Goal: Register for event/course

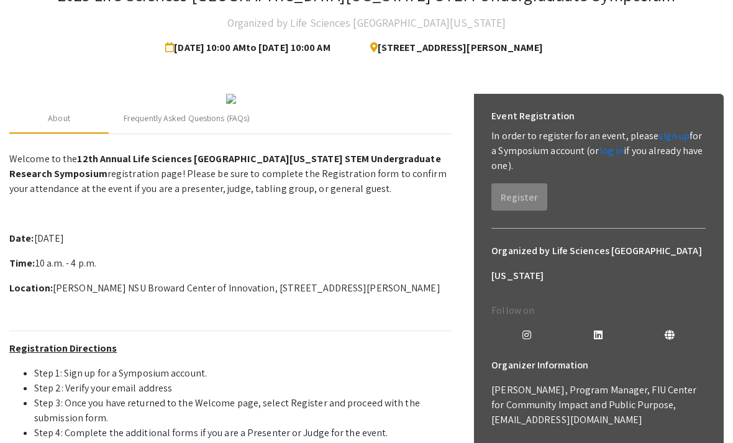
scroll to position [84, 0]
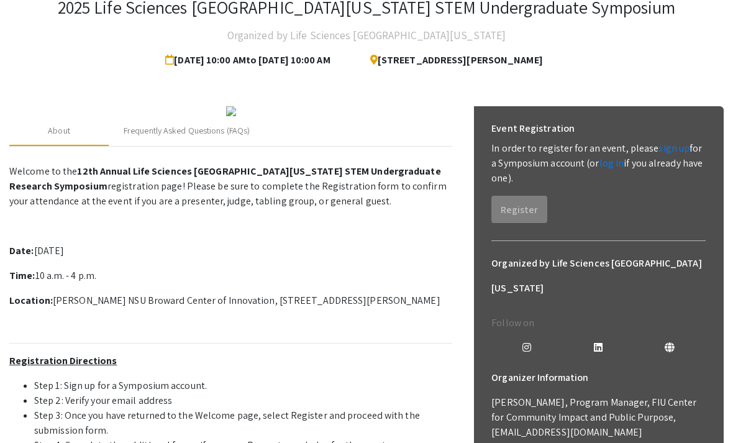
click at [658, 145] on link "sign up" at bounding box center [673, 148] width 31 height 13
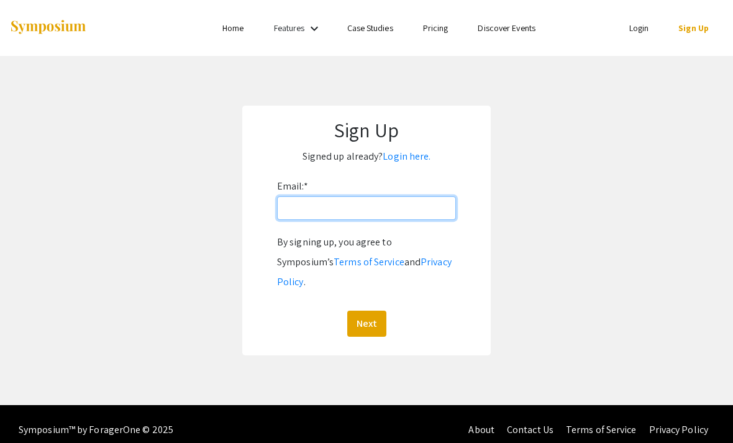
click at [409, 216] on input "Email: *" at bounding box center [366, 208] width 179 height 24
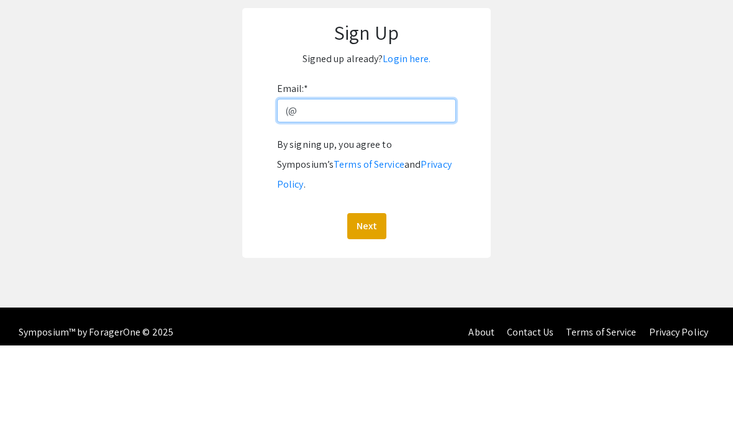
type input "("
type input "H"
click at [366, 311] on button "Next" at bounding box center [366, 324] width 39 height 26
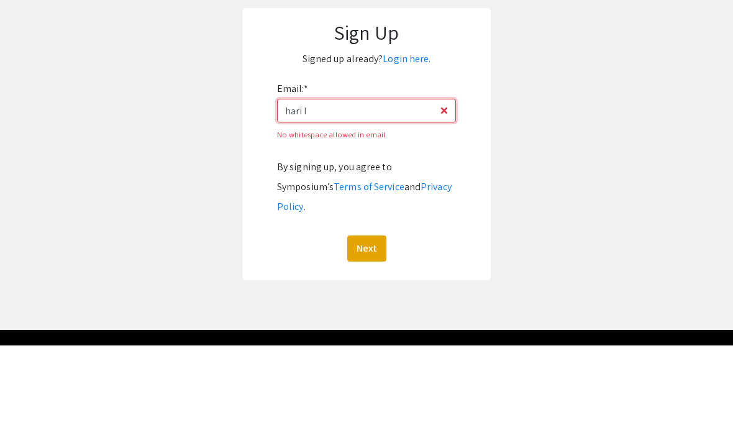
click at [366, 333] on button "Next" at bounding box center [366, 346] width 39 height 26
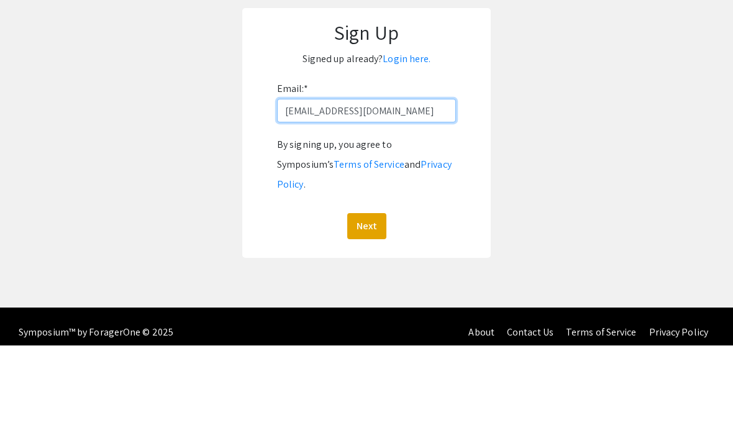
type input "[EMAIL_ADDRESS][DOMAIN_NAME]"
click at [366, 311] on button "Next" at bounding box center [366, 324] width 39 height 26
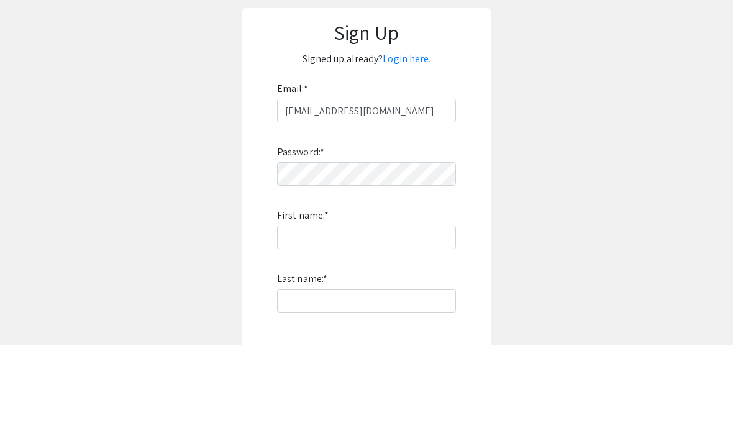
click at [96, 245] on app-signup "Sign Up Signed up already? Login here. Email: * harinilakkakula@gmail.com Passw…" at bounding box center [366, 336] width 733 height 460
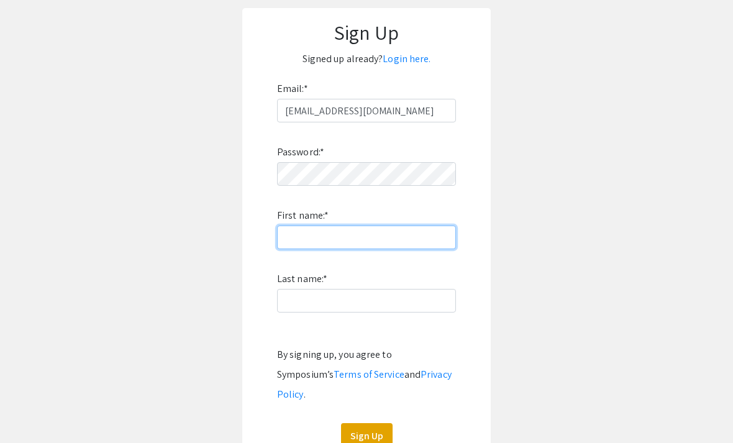
click at [401, 243] on input "First name: *" at bounding box center [366, 238] width 179 height 24
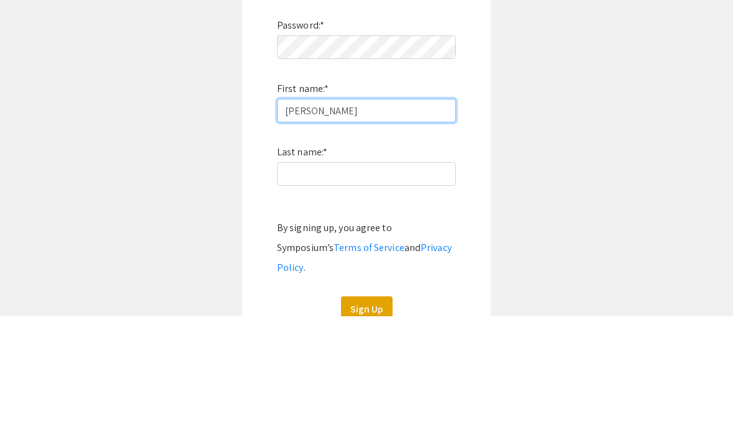
type input "[PERSON_NAME]"
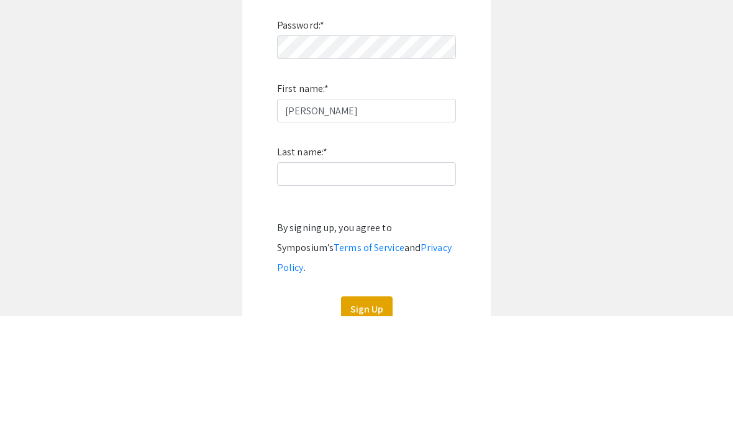
click at [392, 194] on div "Password: * First name: * Hari Last name: * By signing up, you agree to Symposi…" at bounding box center [366, 285] width 179 height 327
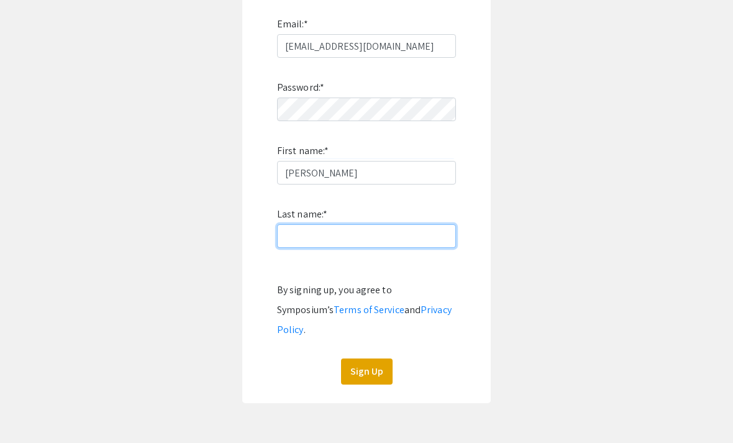
click at [412, 233] on input "Last name: *" at bounding box center [366, 236] width 179 height 24
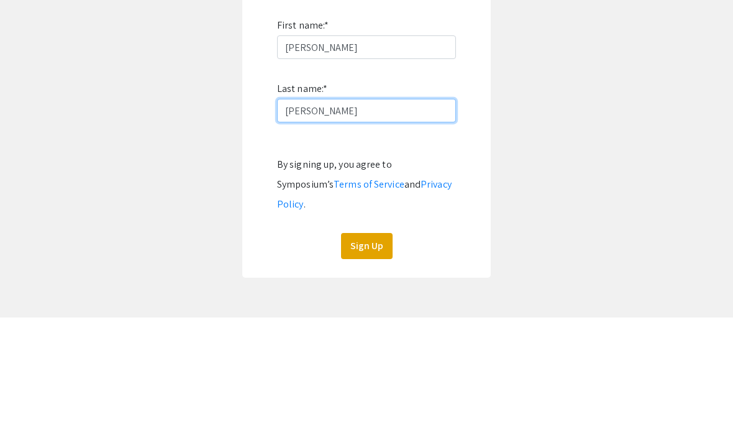
type input "[PERSON_NAME]"
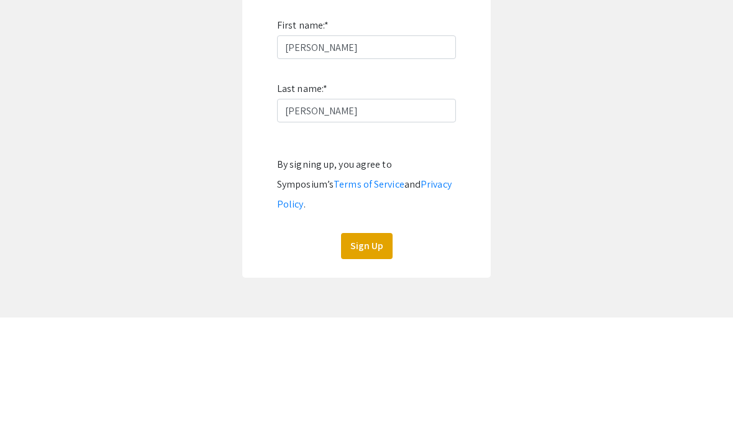
click at [457, 180] on form "Email: * harinilakkakula@gmail.com Password: * First name: * Hari Last name: * …" at bounding box center [367, 199] width 224 height 370
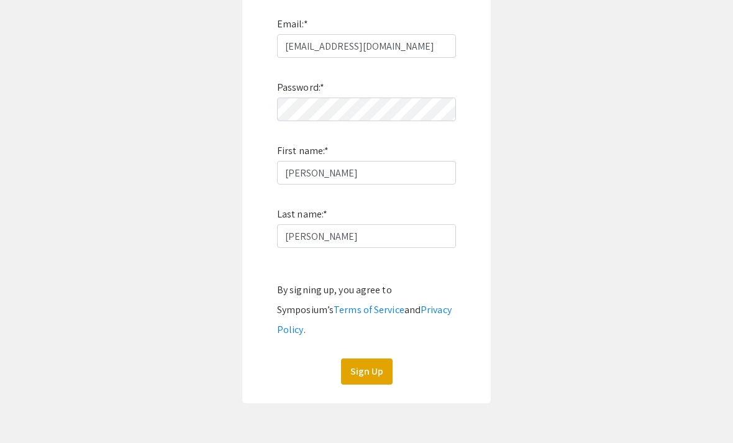
click at [380, 358] on button "Sign Up" at bounding box center [367, 371] width 52 height 26
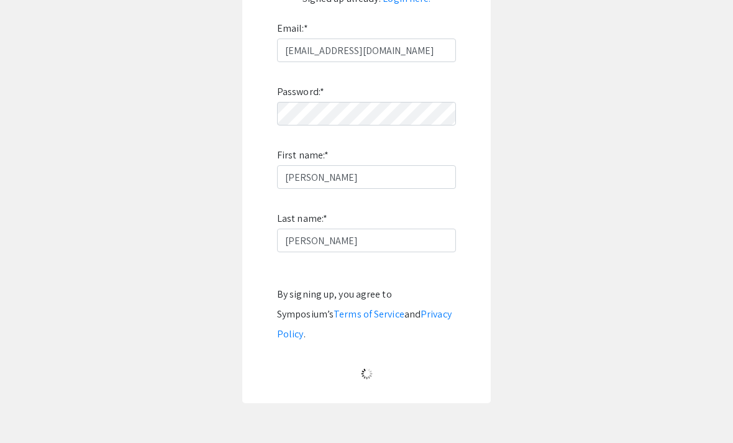
scroll to position [0, 0]
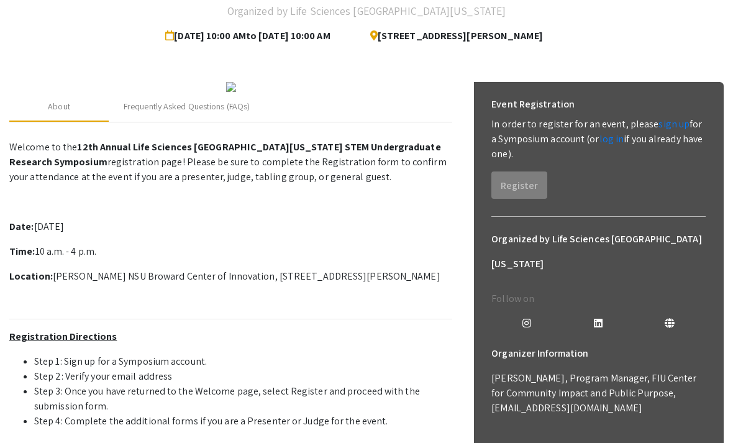
scroll to position [108, 0]
click at [516, 204] on div "Event Registration In order to register for an event, please sign up for a Symp…" at bounding box center [598, 145] width 234 height 127
click at [675, 124] on link "sign up" at bounding box center [673, 123] width 31 height 13
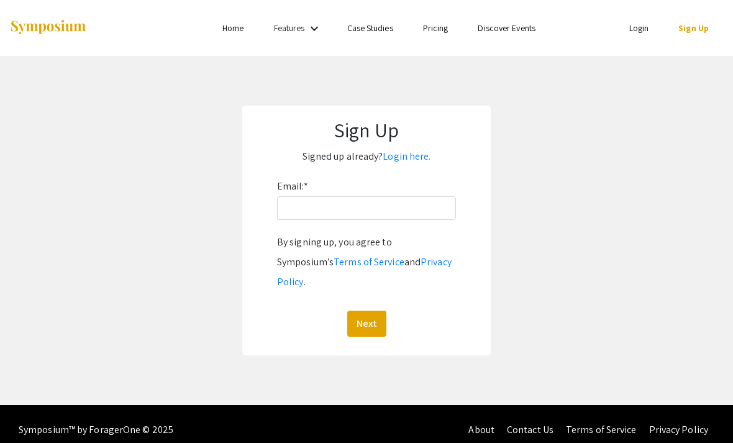
scroll to position [108, 0]
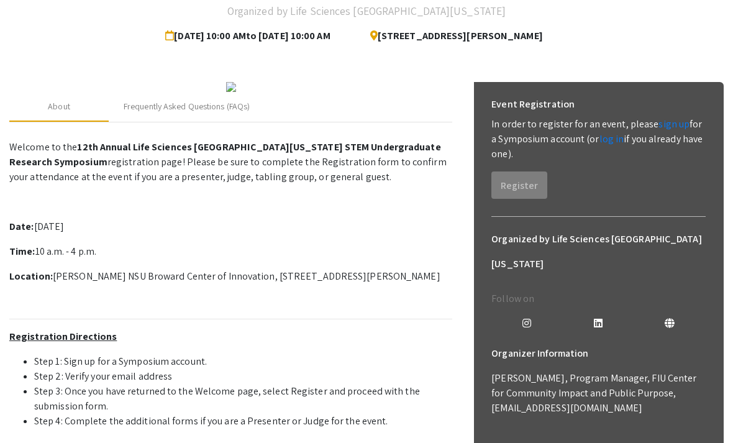
click at [599, 142] on link "log in" at bounding box center [611, 138] width 25 height 13
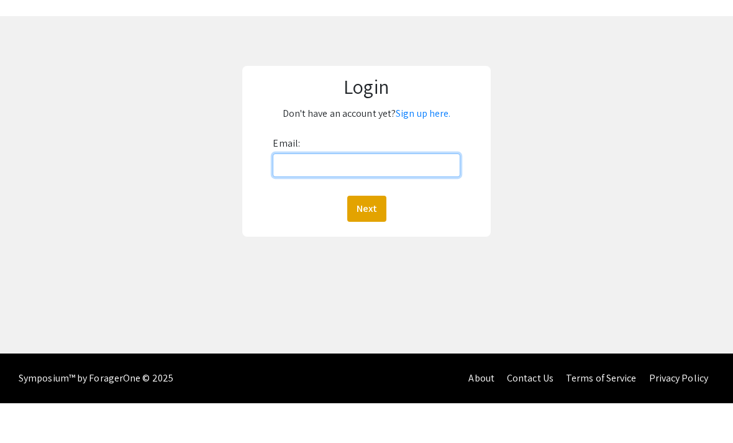
click at [427, 193] on input "Email:" at bounding box center [366, 205] width 187 height 24
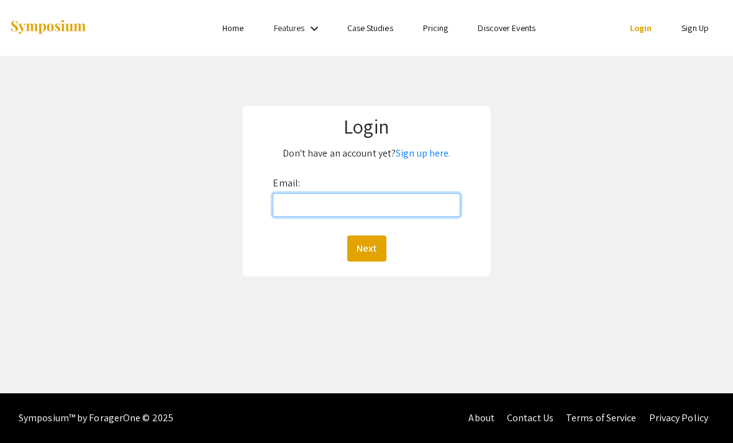
type input "[EMAIL_ADDRESS][DOMAIN_NAME]"
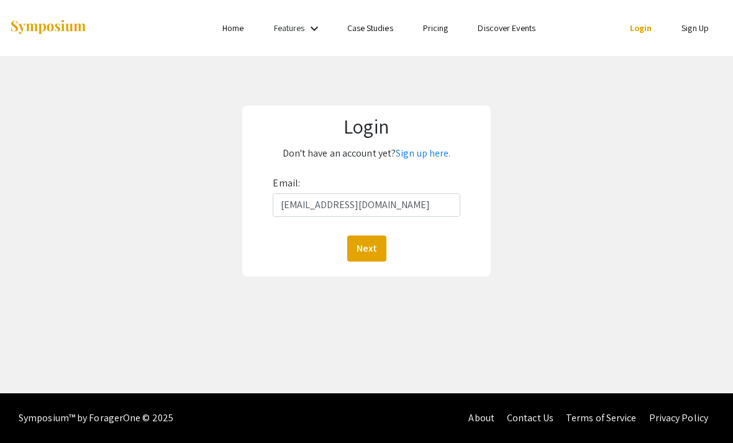
click at [366, 235] on button "Next" at bounding box center [366, 248] width 39 height 26
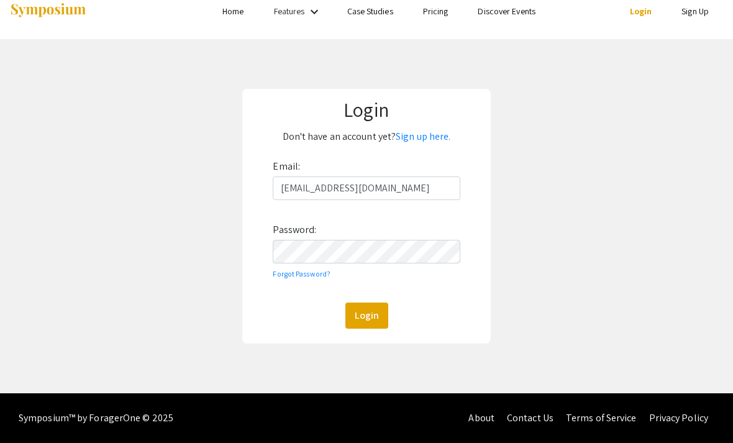
click at [376, 303] on button "Login" at bounding box center [366, 316] width 43 height 26
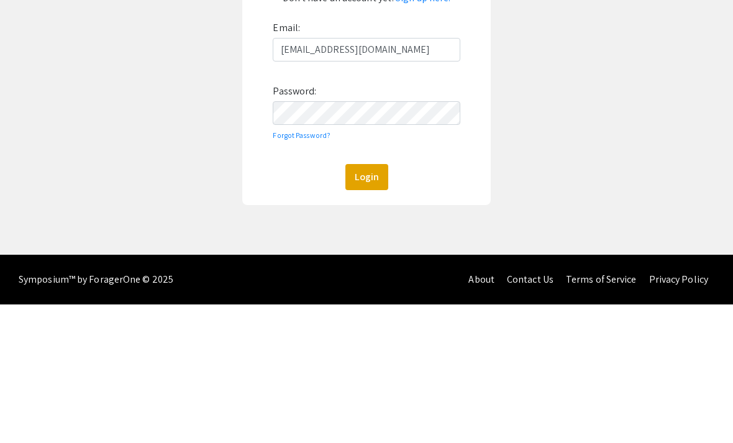
click at [374, 303] on button "Login" at bounding box center [366, 316] width 43 height 26
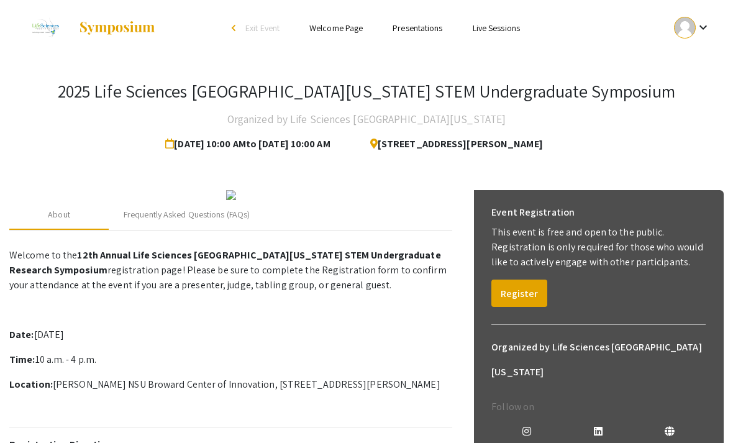
click at [521, 297] on button "Register" at bounding box center [519, 293] width 56 height 27
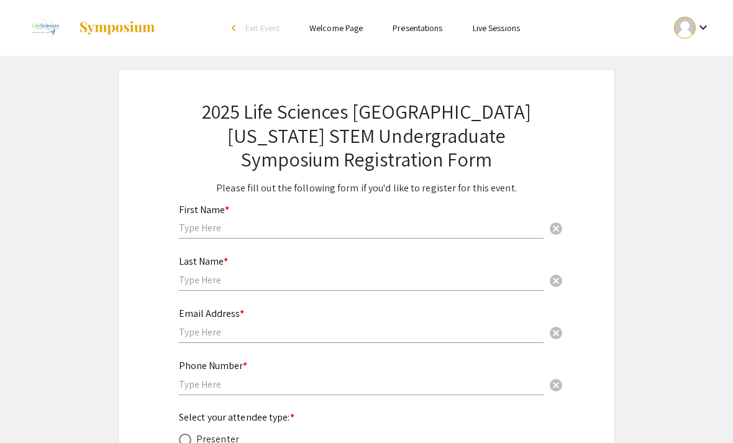
click at [451, 225] on input "text" at bounding box center [361, 227] width 365 height 13
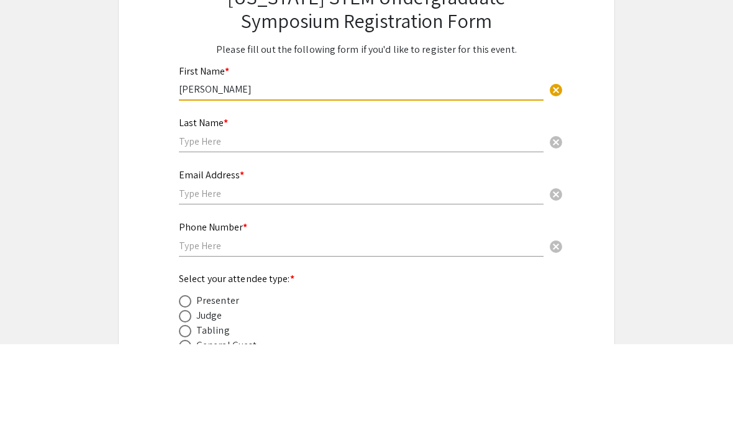
type input "[PERSON_NAME]"
click at [197, 234] on input "text" at bounding box center [361, 240] width 365 height 13
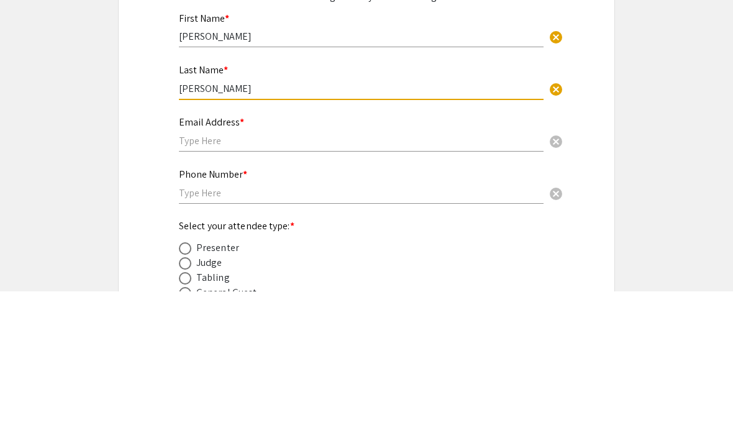
type input "[PERSON_NAME]"
click at [207, 286] on input "text" at bounding box center [361, 292] width 365 height 13
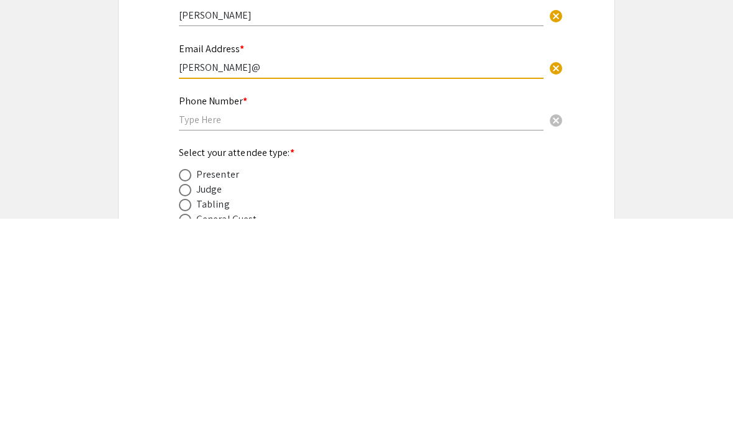
click at [199, 286] on input "[PERSON_NAME]@" at bounding box center [361, 292] width 365 height 13
type input "[PERSON_NAME]@"
click at [200, 256] on div "Email Address * [PERSON_NAME]@ cancel" at bounding box center [361, 279] width 365 height 47
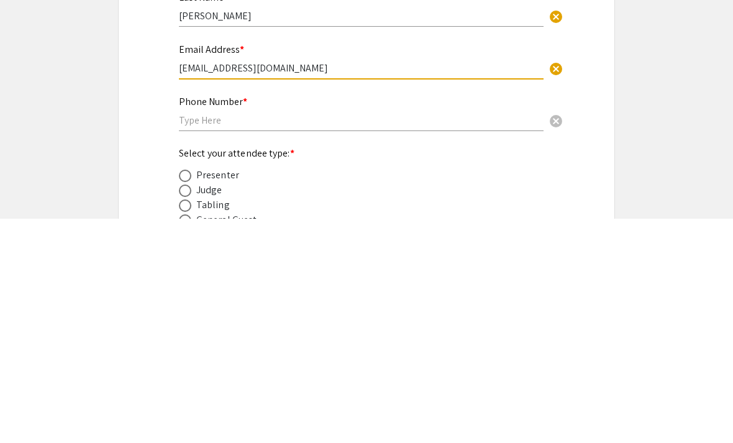
type input "[EMAIL_ADDRESS][DOMAIN_NAME]"
click at [198, 338] on input "text" at bounding box center [361, 344] width 365 height 13
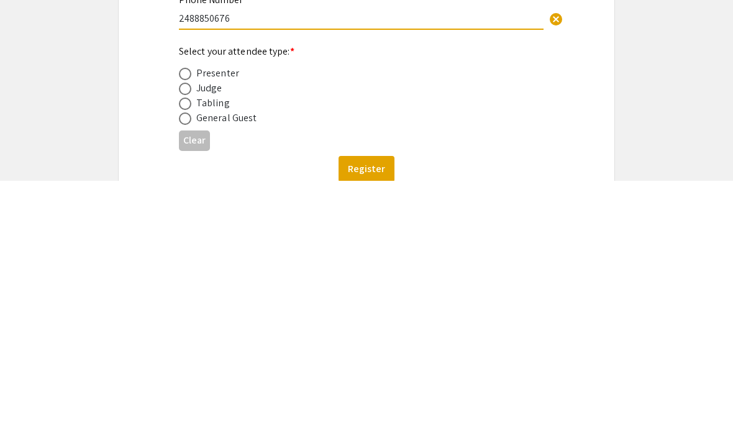
scroll to position [104, 0]
type input "2488850676"
click at [186, 374] on span at bounding box center [185, 380] width 12 height 12
click at [186, 374] on input "radio" at bounding box center [185, 380] width 12 height 12
radio input "true"
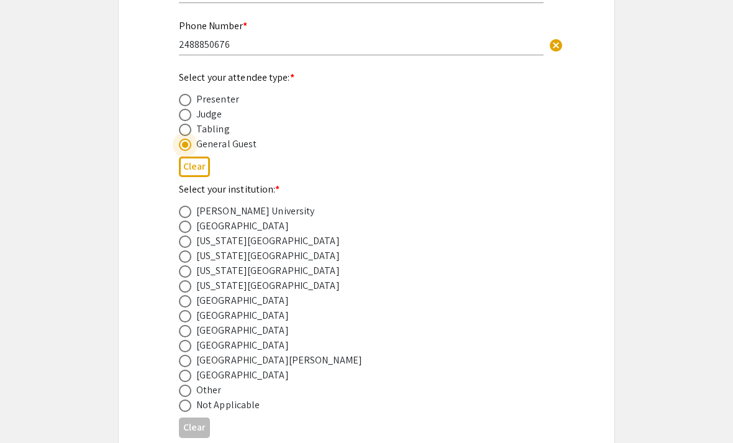
scroll to position [340, 0]
click at [180, 337] on span at bounding box center [185, 330] width 12 height 12
click at [180, 337] on input "radio" at bounding box center [185, 330] width 12 height 12
radio input "true"
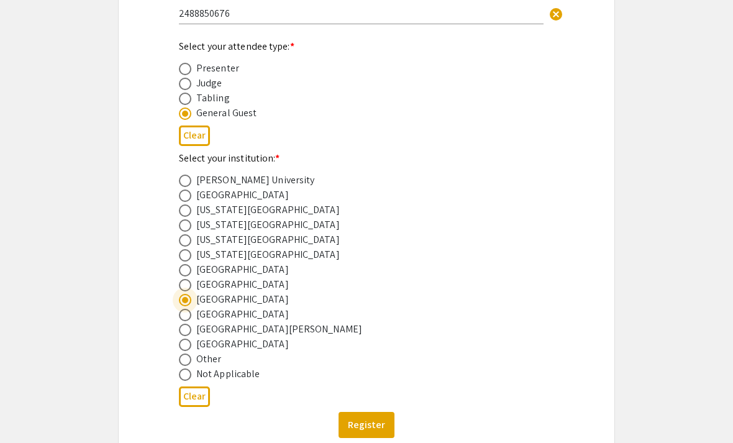
scroll to position [401, 0]
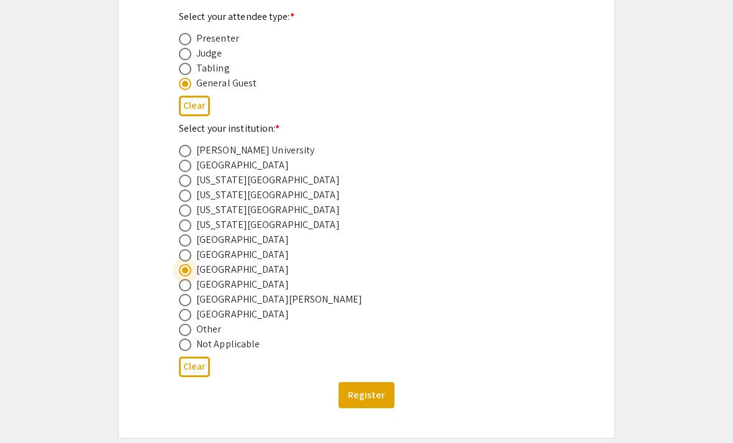
click at [367, 408] on button "Register" at bounding box center [367, 395] width 56 height 26
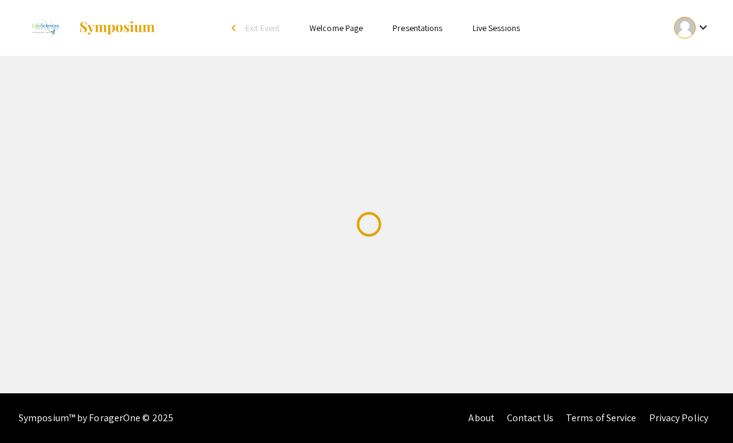
scroll to position [0, 0]
